Goal: Book appointment/travel/reservation

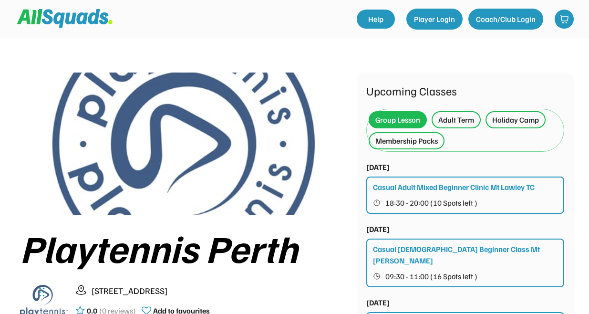
scroll to position [95, 0]
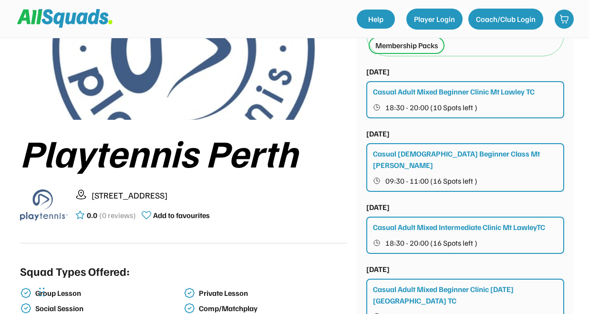
click at [512, 224] on div "Casual Adult Mixed Intermediate Clinic Mt LawleyTC 18:30 - 20:00 (16 Spots left…" at bounding box center [465, 234] width 198 height 37
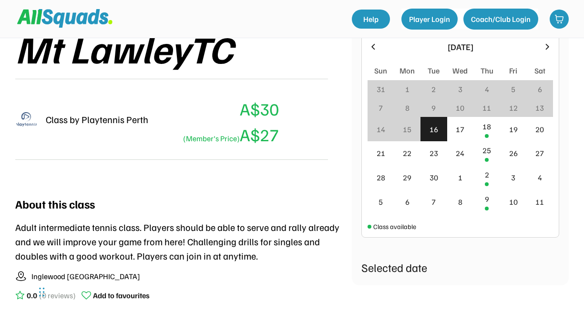
scroll to position [228, 0]
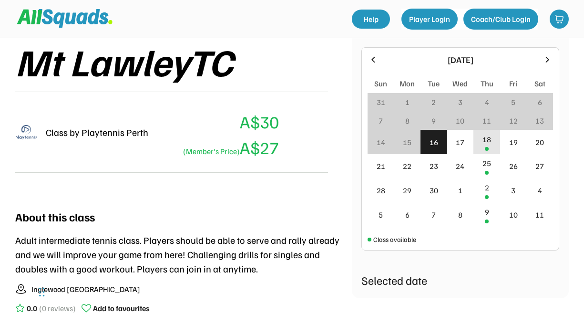
click at [485, 130] on div "18" at bounding box center [486, 142] width 27 height 24
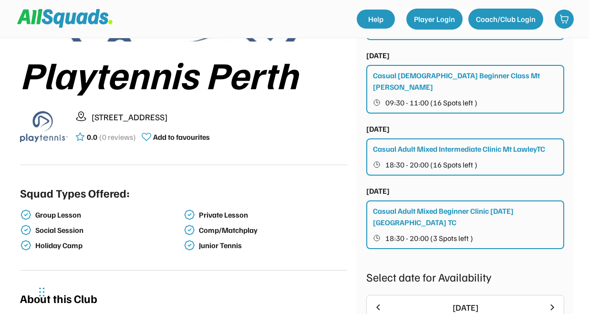
scroll to position [95, 0]
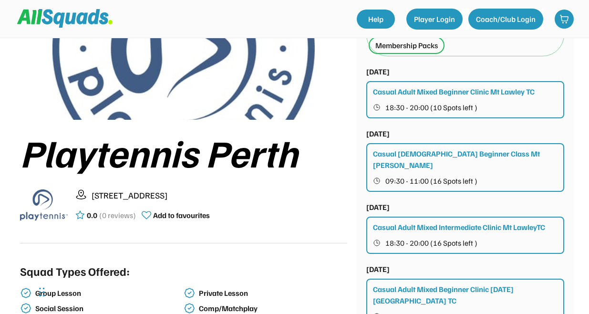
click at [488, 92] on div "Casual Adult Mixed Beginner Clinic Mt Lawley TC" at bounding box center [454, 91] width 162 height 11
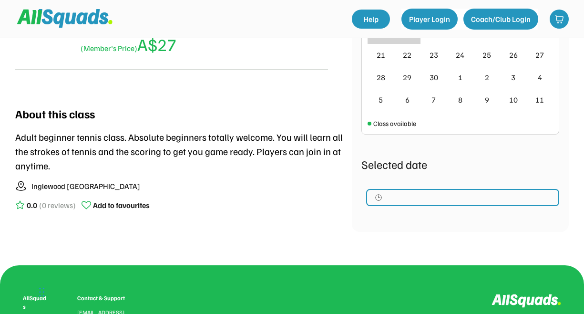
scroll to position [331, 0]
